Goal: Transaction & Acquisition: Purchase product/service

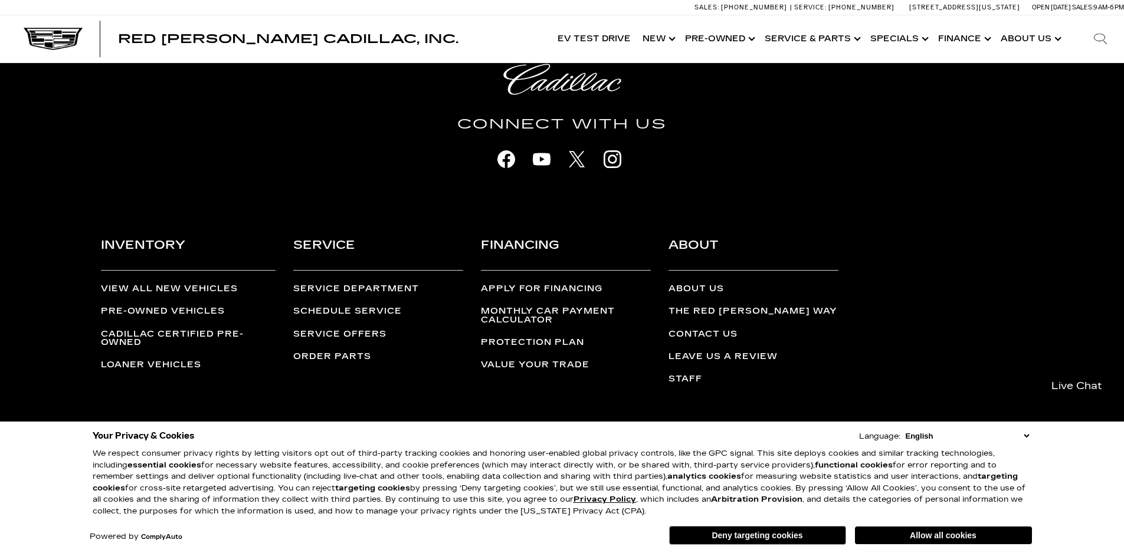
scroll to position [2931, 0]
click at [218, 309] on link "Pre-Owned Vehicles" at bounding box center [163, 311] width 124 height 10
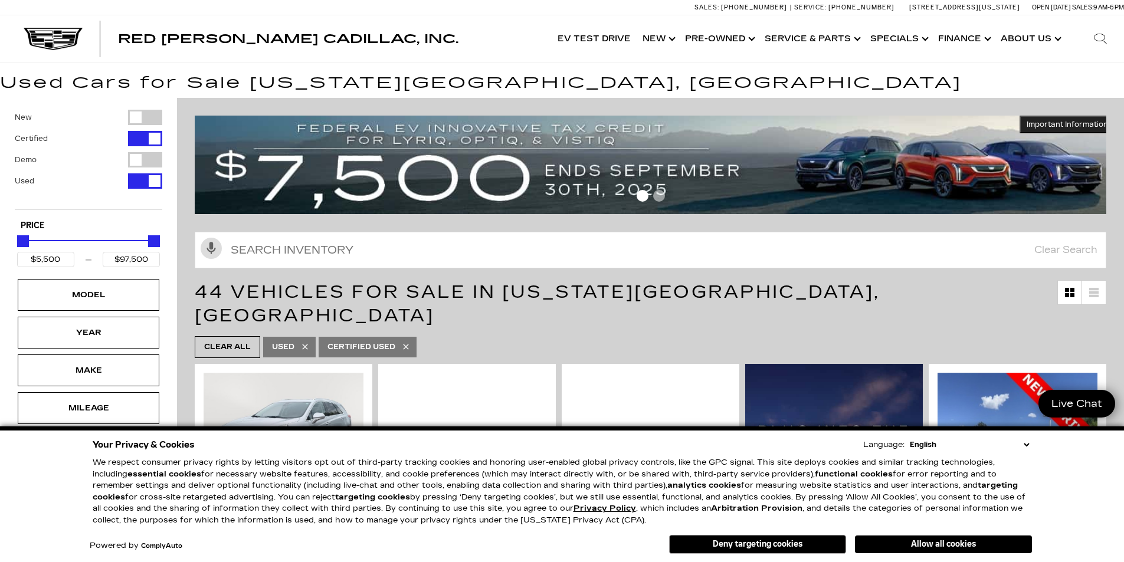
scroll to position [118, 0]
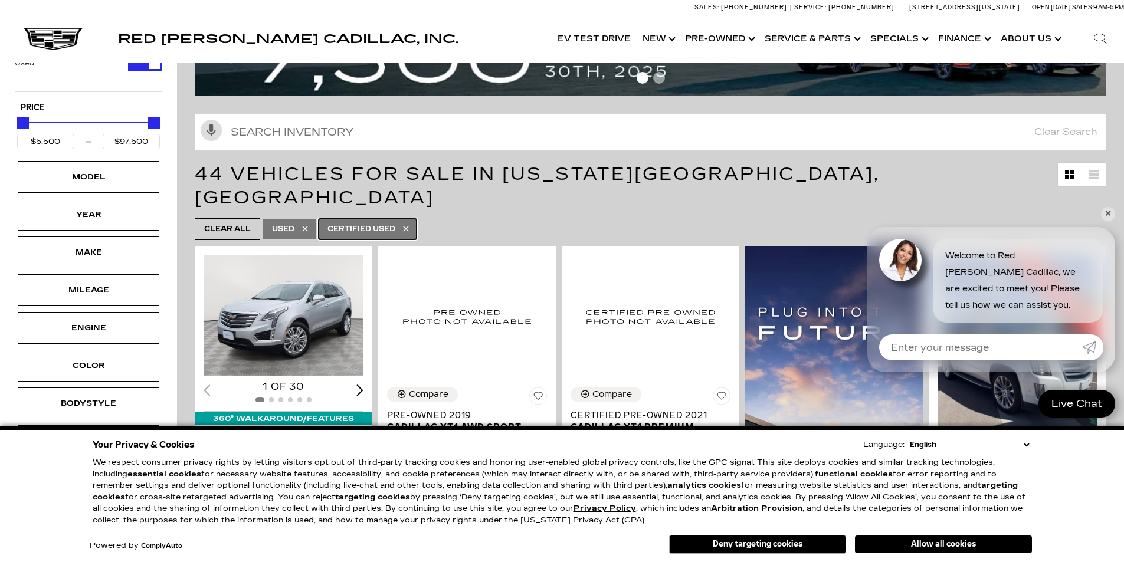
click at [355, 222] on span "Certified Used" at bounding box center [361, 229] width 68 height 15
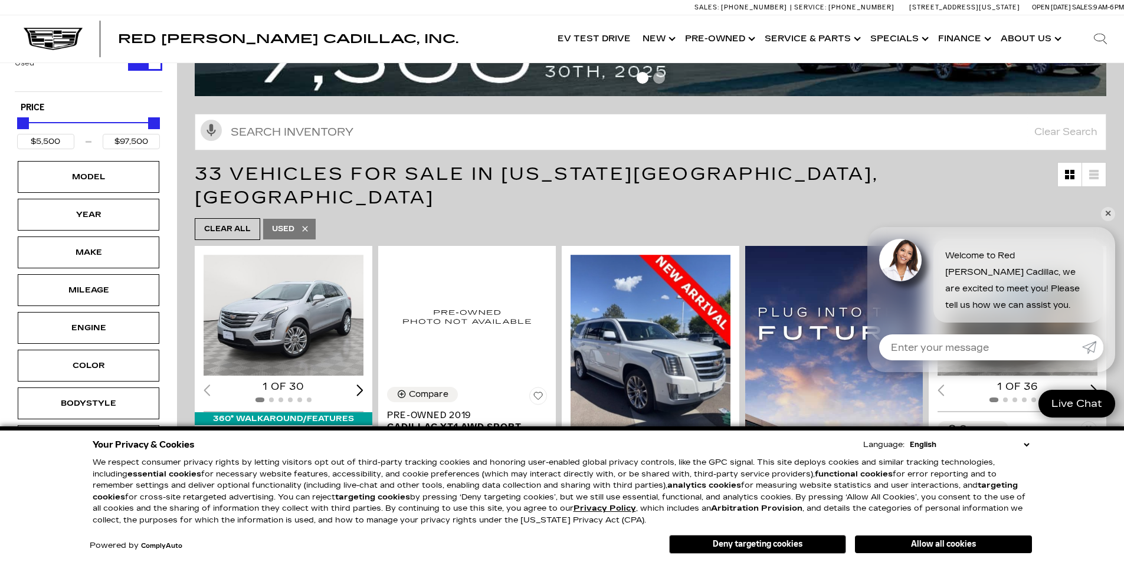
type input "$90,689"
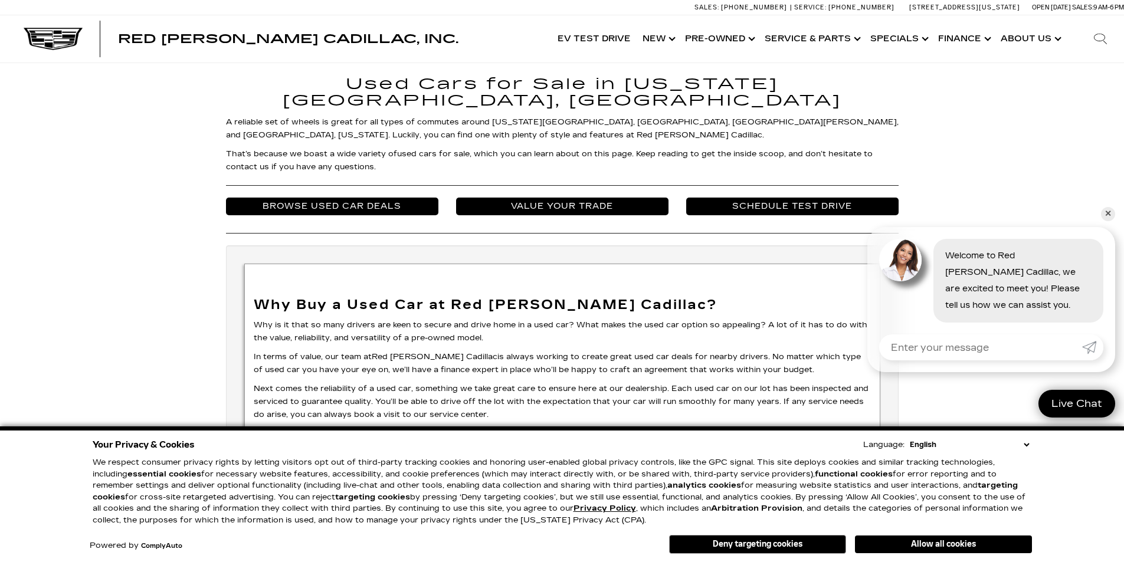
scroll to position [2713, 0]
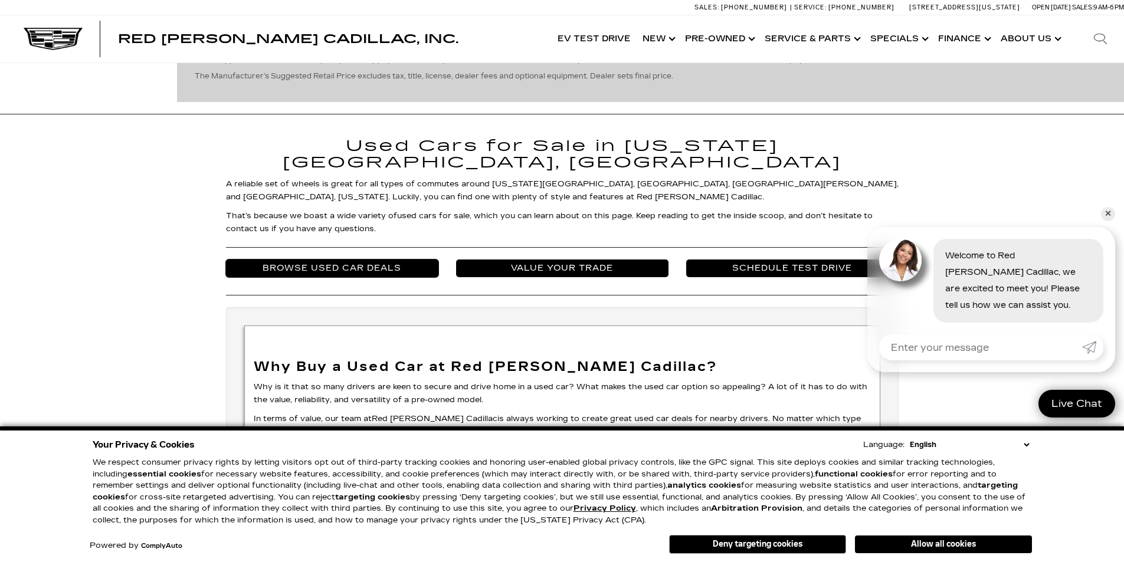
click at [356, 260] on link "Browse Used Car Deals" at bounding box center [332, 269] width 212 height 18
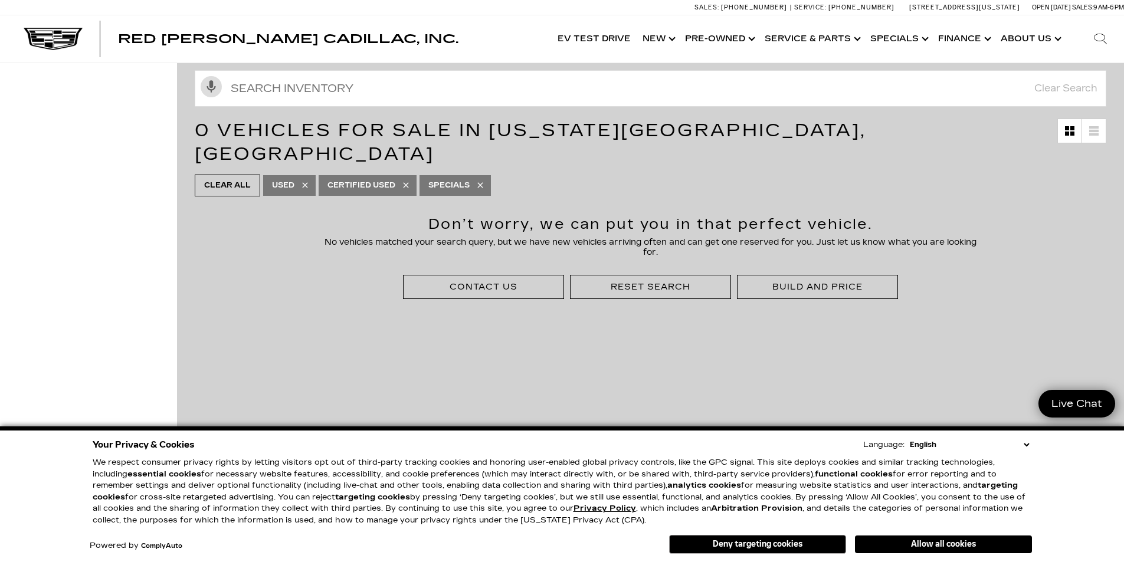
scroll to position [177, 0]
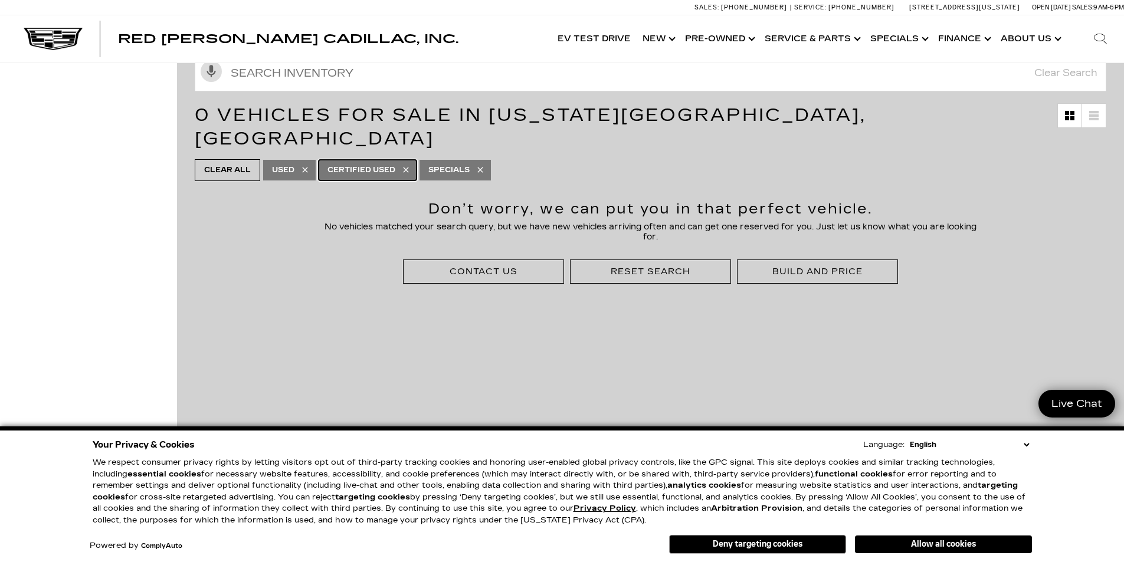
click at [362, 163] on span "Certified Used" at bounding box center [361, 170] width 68 height 15
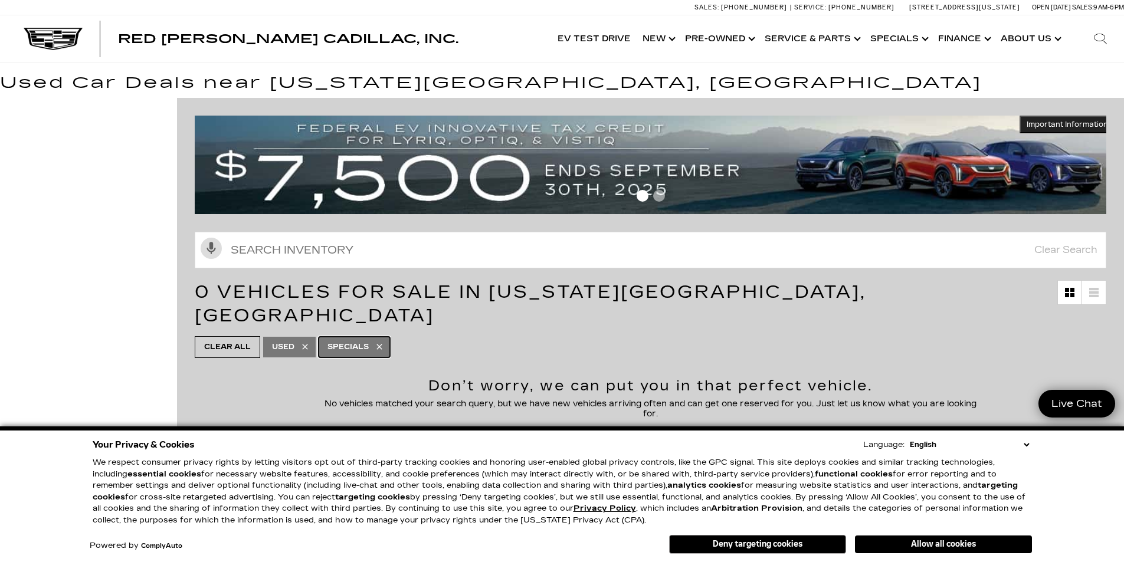
click at [352, 340] on span "Specials" at bounding box center [347, 347] width 41 height 15
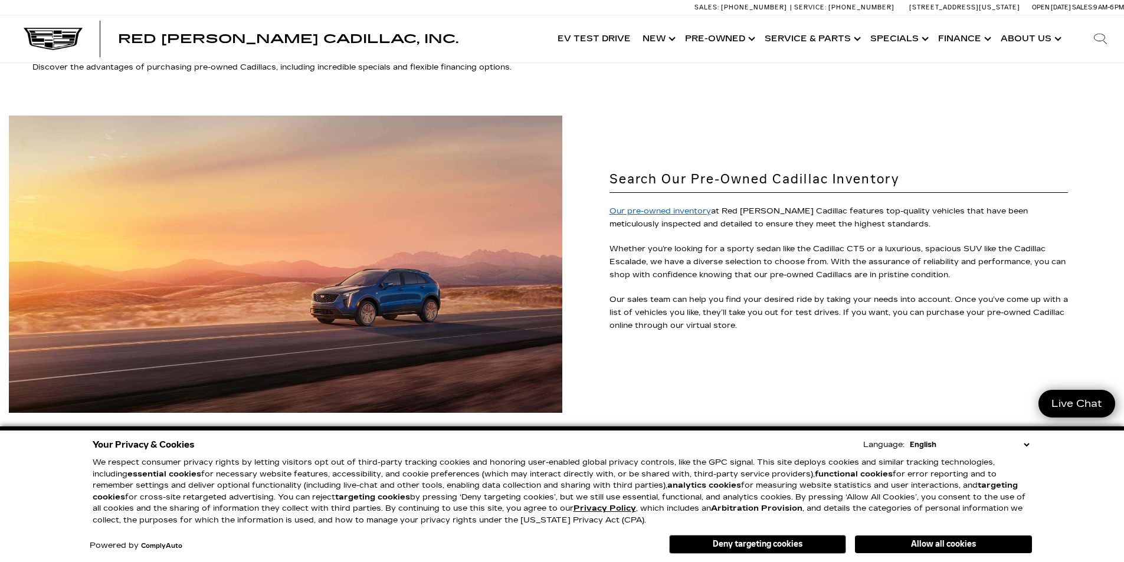
scroll to position [3008, 0]
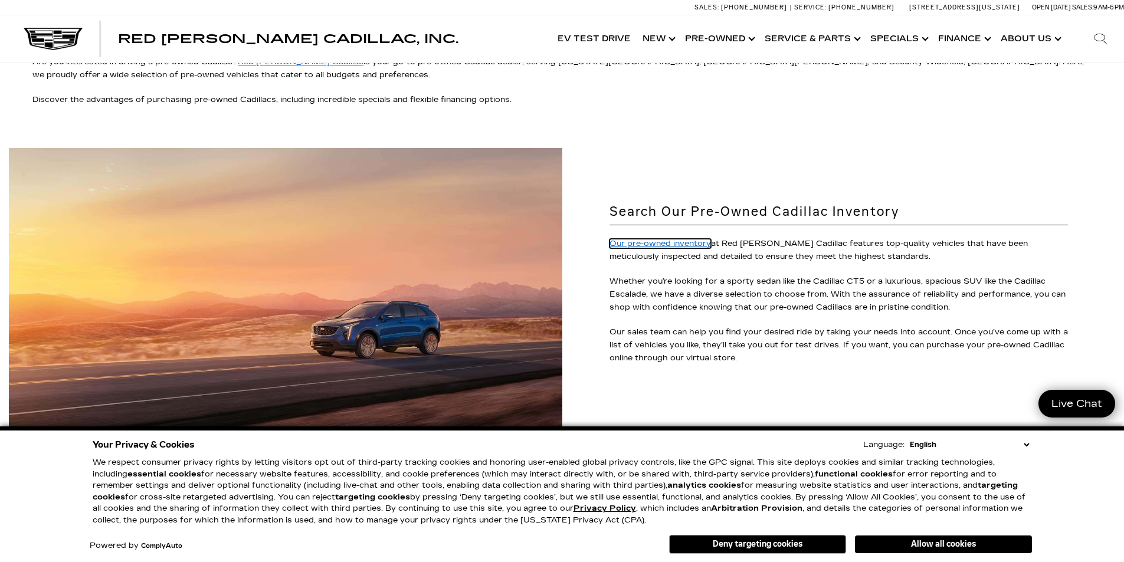
click at [658, 239] on u "Our pre-owned inventory" at bounding box center [659, 243] width 101 height 9
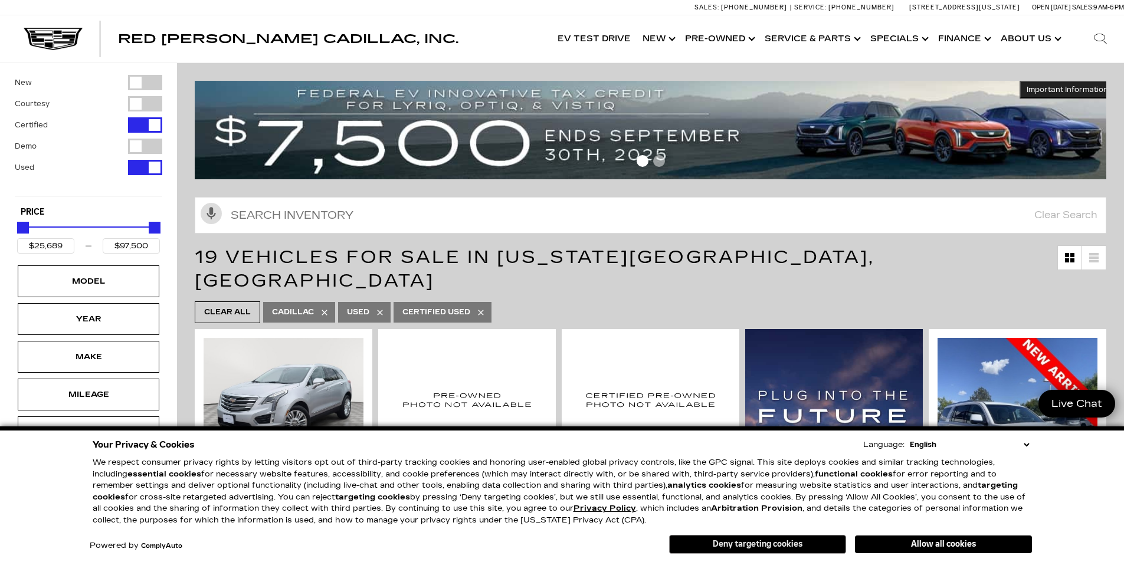
click at [739, 540] on button "Deny targeting cookies" at bounding box center [757, 544] width 177 height 19
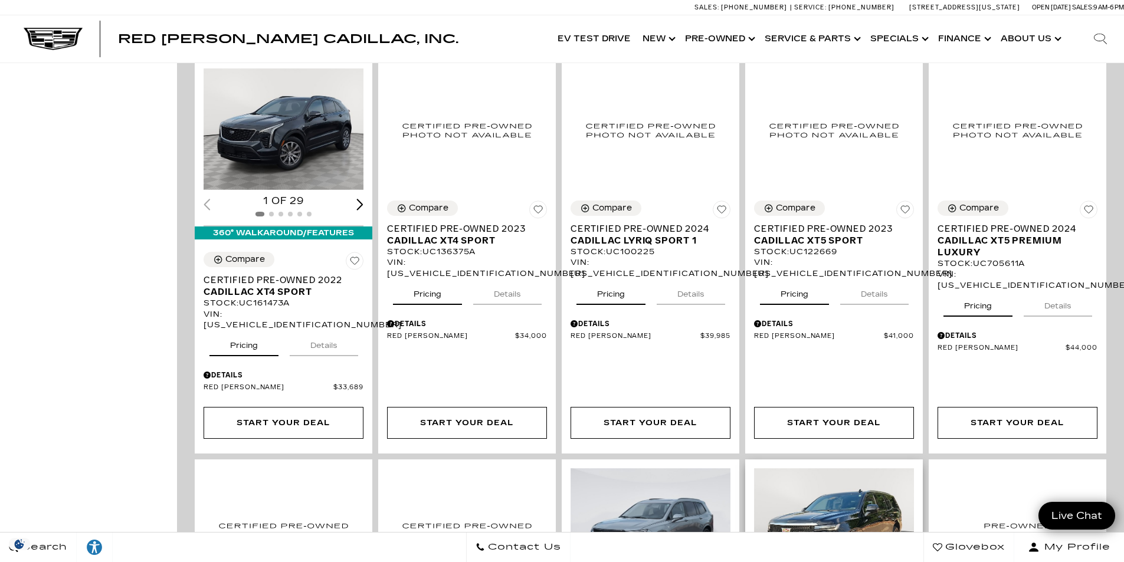
scroll to position [767, 0]
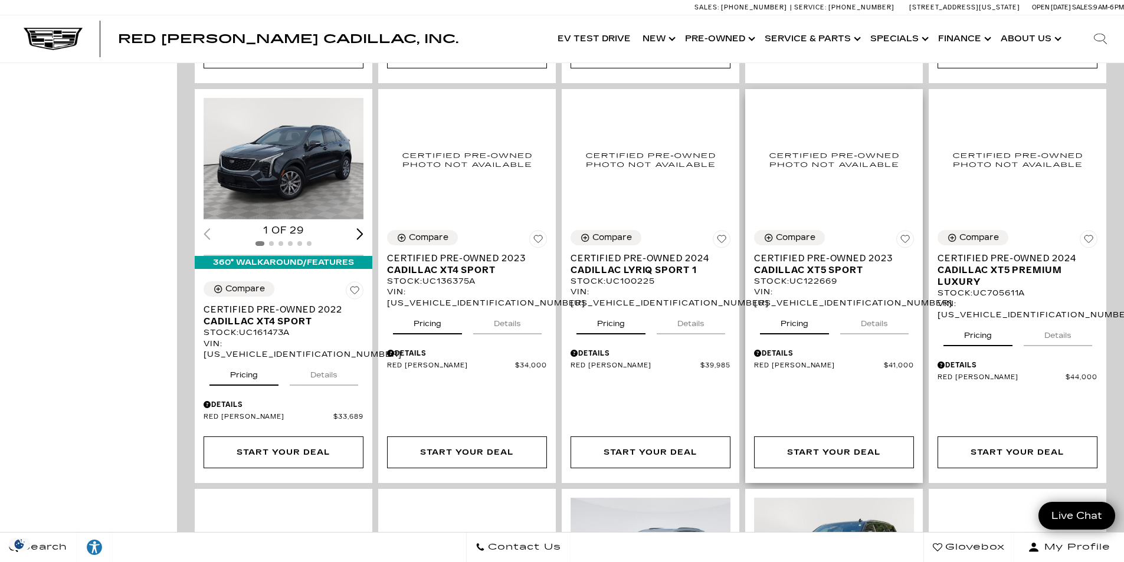
click at [885, 309] on button "Details" at bounding box center [874, 322] width 68 height 26
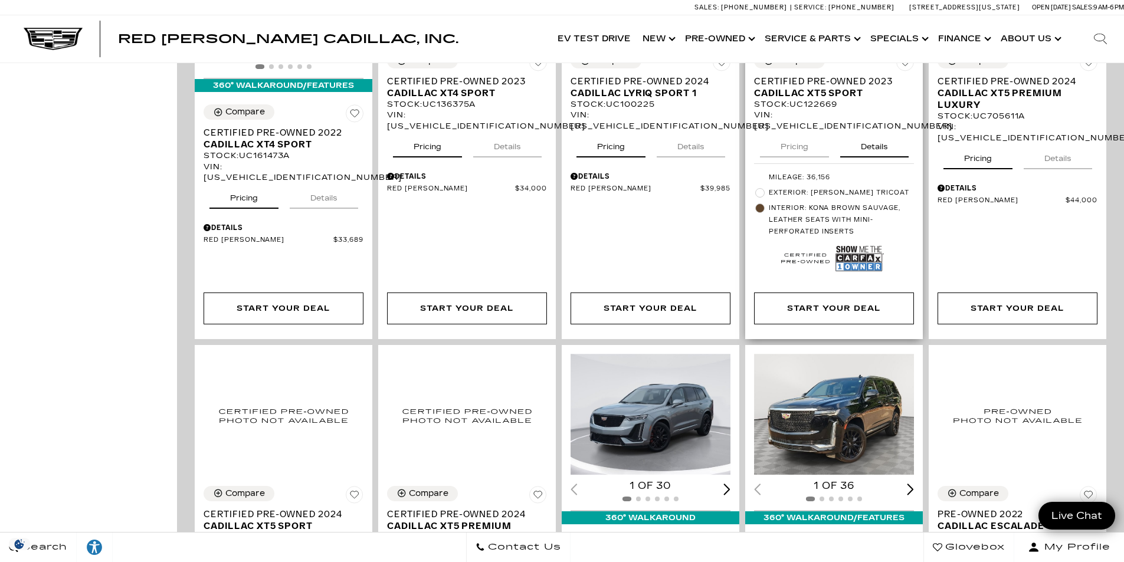
scroll to position [1062, 0]
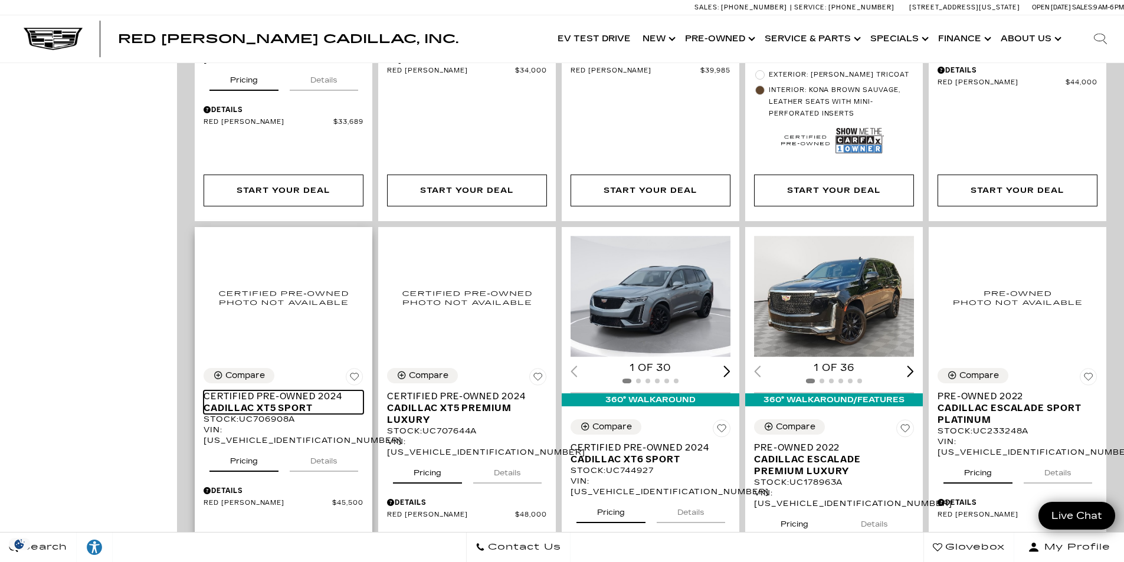
click at [300, 402] on span "Cadillac XT5 Sport" at bounding box center [279, 408] width 151 height 12
